Goal: Task Accomplishment & Management: Use online tool/utility

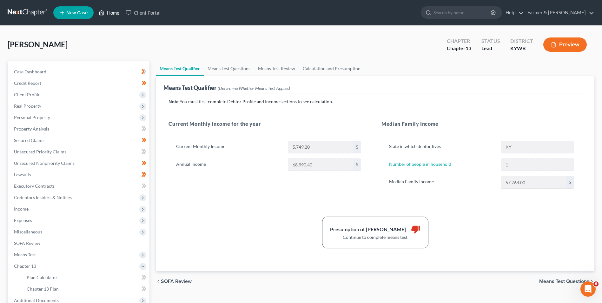
click at [106, 15] on link "Home" at bounding box center [108, 12] width 27 height 11
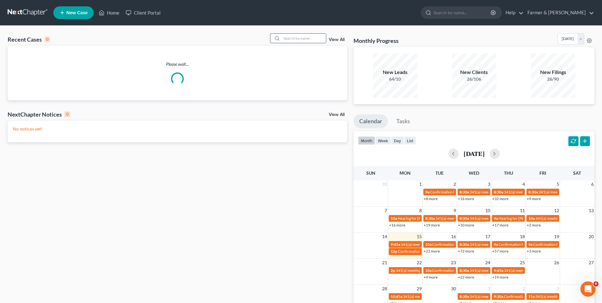
click at [298, 38] on input "search" at bounding box center [303, 38] width 44 height 9
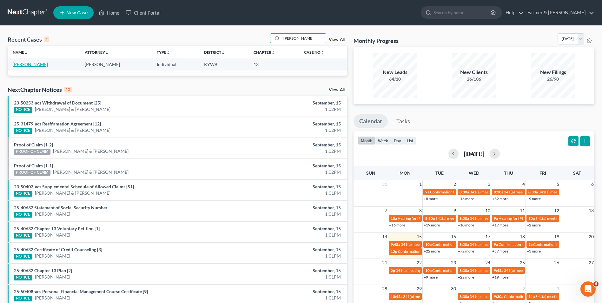
type input "[PERSON_NAME]"
click at [33, 66] on link "[PERSON_NAME]" at bounding box center [30, 64] width 35 height 5
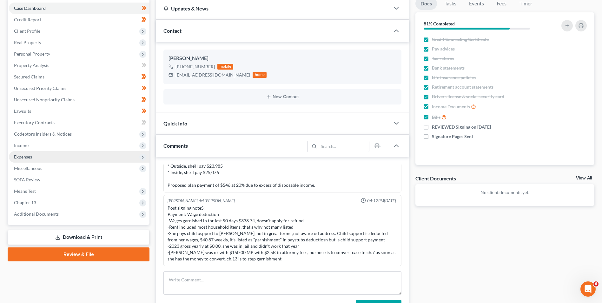
scroll to position [95, 0]
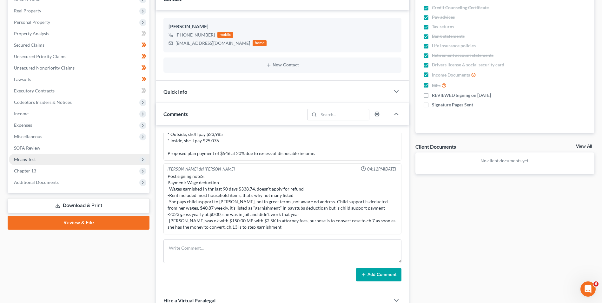
drag, startPoint x: 42, startPoint y: 168, endPoint x: 82, endPoint y: 164, distance: 40.2
click at [42, 168] on span "Chapter 13" at bounding box center [79, 170] width 140 height 11
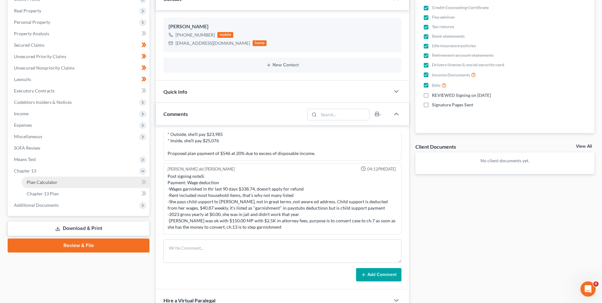
click at [68, 182] on link "Plan Calculator" at bounding box center [86, 181] width 128 height 11
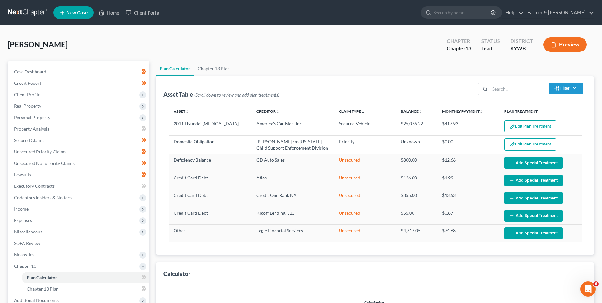
select select "59"
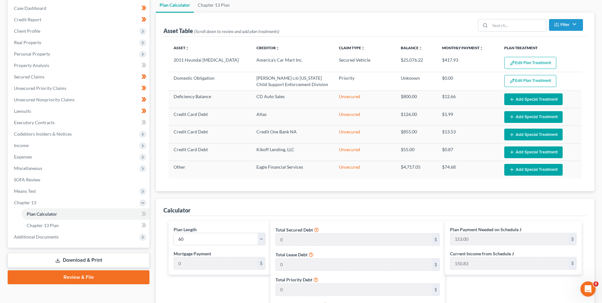
scroll to position [32, 0]
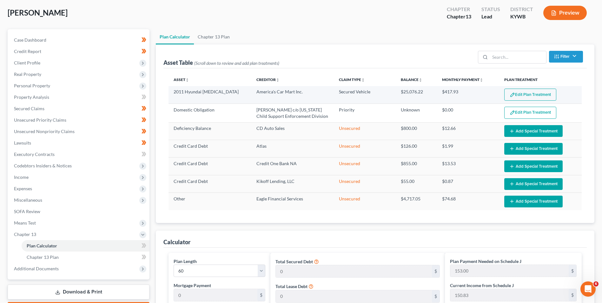
click at [531, 93] on button "Edit Plan Treatment" at bounding box center [530, 94] width 52 height 12
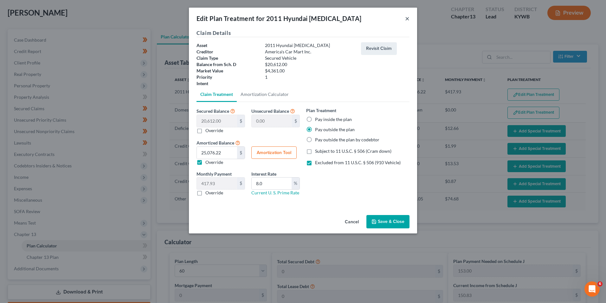
click at [408, 19] on button "×" at bounding box center [407, 19] width 4 height 8
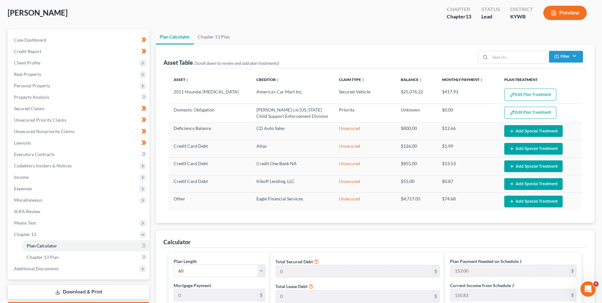
click at [267, 17] on div "[PERSON_NAME] Upgraded Chapter Chapter 13 Status Lead District [GEOGRAPHIC_DATA…" at bounding box center [301, 16] width 586 height 28
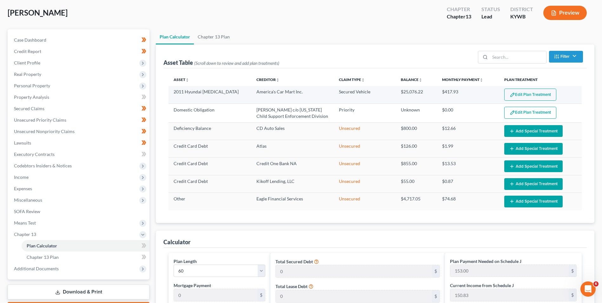
click at [528, 96] on button "Edit Plan Treatment" at bounding box center [530, 94] width 52 height 12
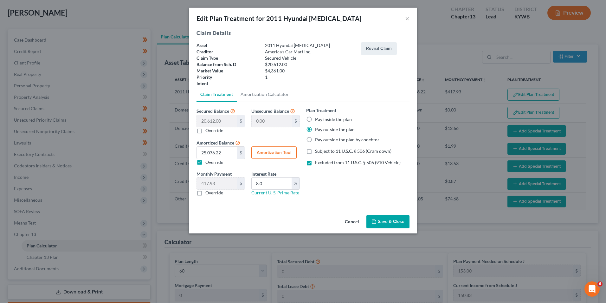
click at [315, 119] on label "Pay inside the plan" at bounding box center [333, 119] width 37 height 6
click at [318, 119] on input "Pay inside the plan" at bounding box center [320, 118] width 4 height 4
radio input "true"
click at [386, 220] on button "Save & Close" at bounding box center [388, 221] width 43 height 13
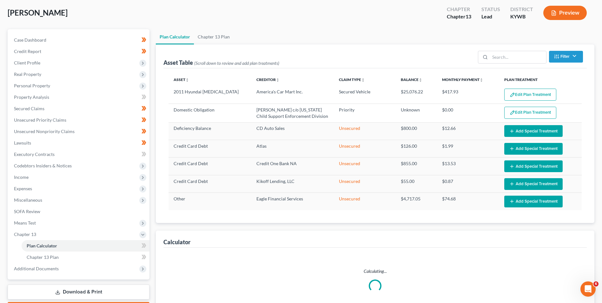
select select "59"
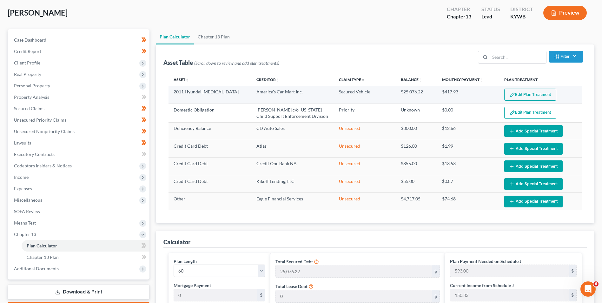
click at [526, 96] on button "Edit Plan Treatment" at bounding box center [530, 94] width 52 height 12
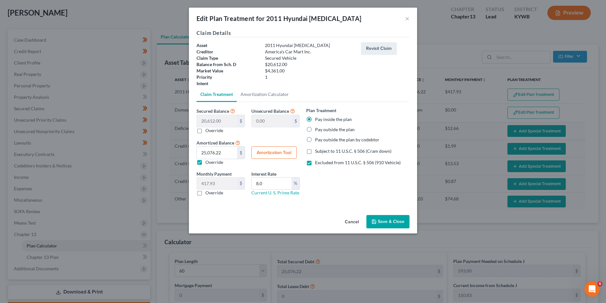
click at [315, 131] on label "Pay outside the plan" at bounding box center [335, 129] width 40 height 6
click at [318, 130] on input "Pay outside the plan" at bounding box center [320, 128] width 4 height 4
radio input "true"
click at [387, 223] on button "Save & Close" at bounding box center [388, 221] width 43 height 13
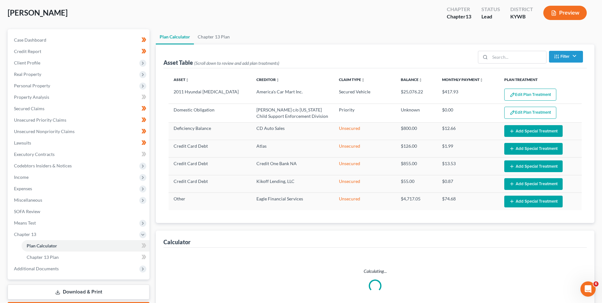
select select "59"
